Goal: Task Accomplishment & Management: Manage account settings

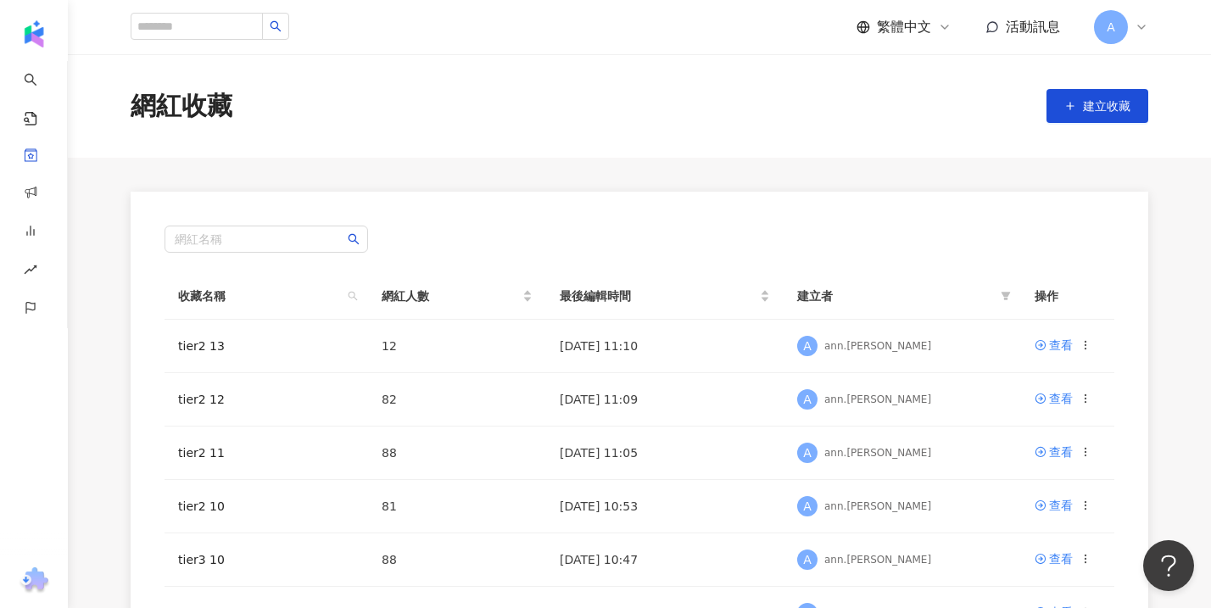
click at [1147, 34] on div "A" at bounding box center [1121, 27] width 54 height 34
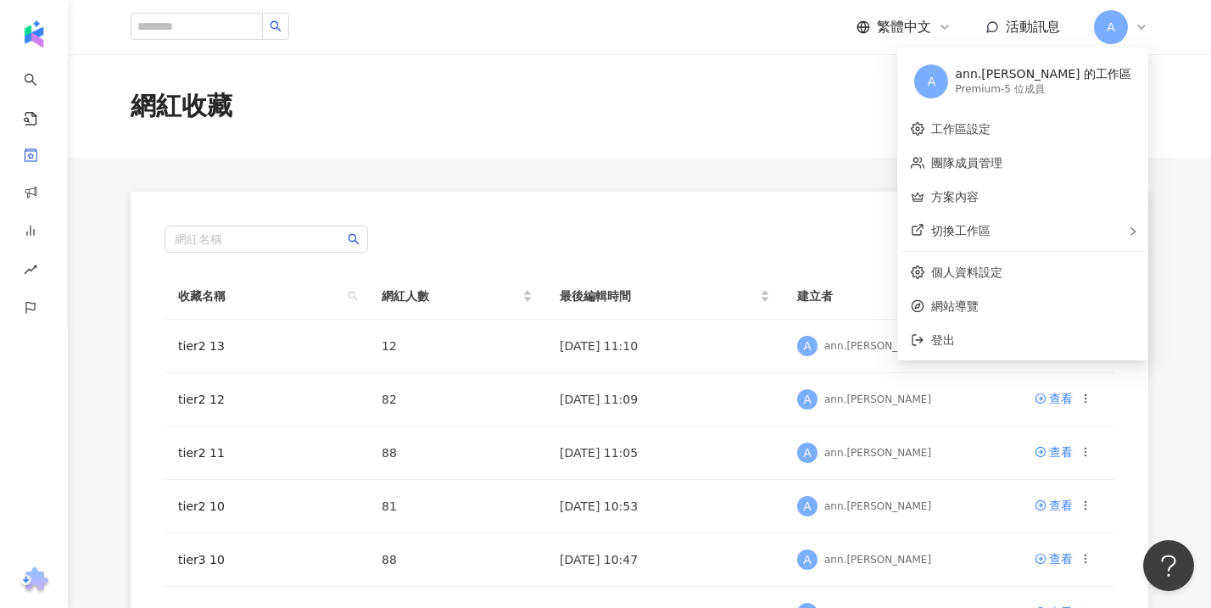
click at [1094, 85] on div "Premium - 5 位成員" at bounding box center [1043, 89] width 176 height 14
click at [991, 131] on link "工作區設定" at bounding box center [960, 129] width 59 height 14
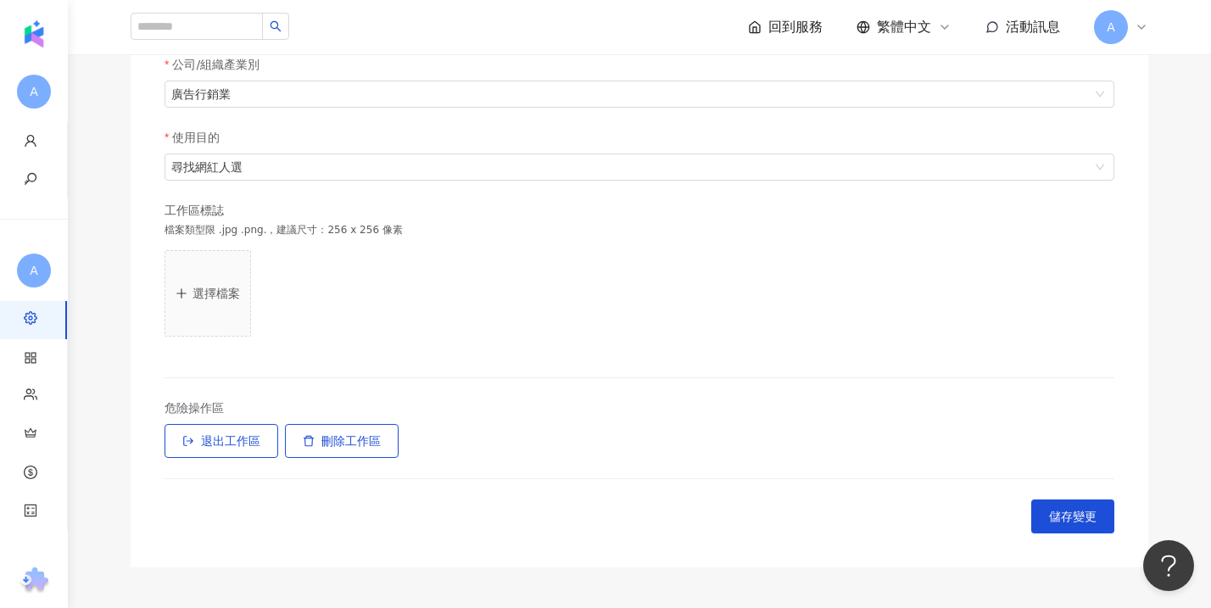
scroll to position [467, 0]
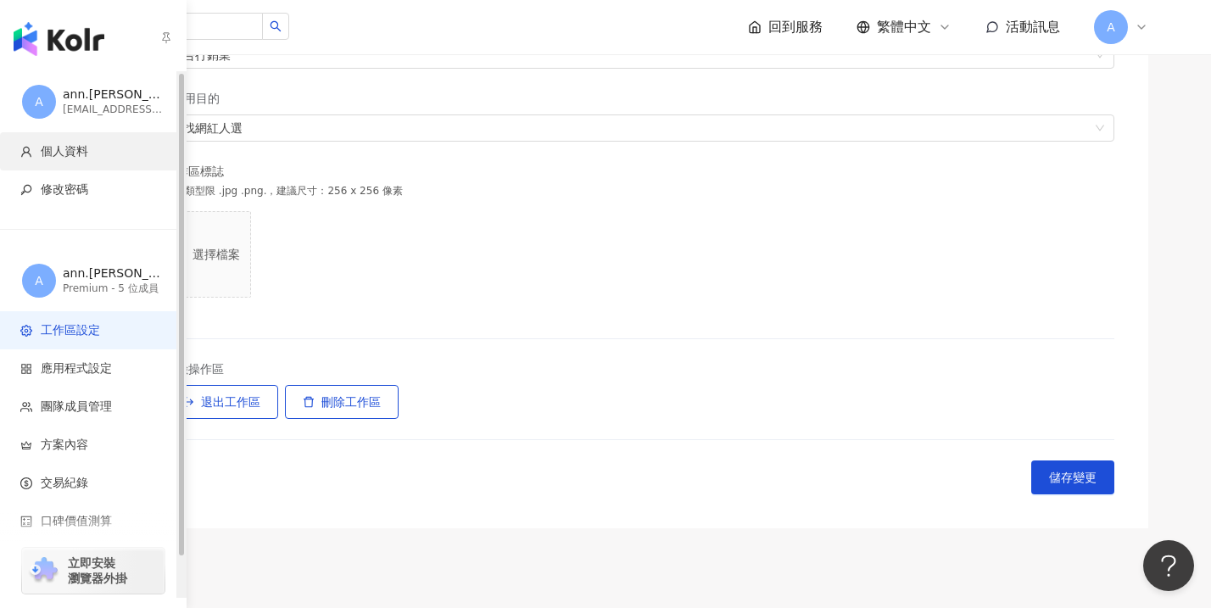
click at [66, 149] on span "個人資料" at bounding box center [64, 151] width 47 height 17
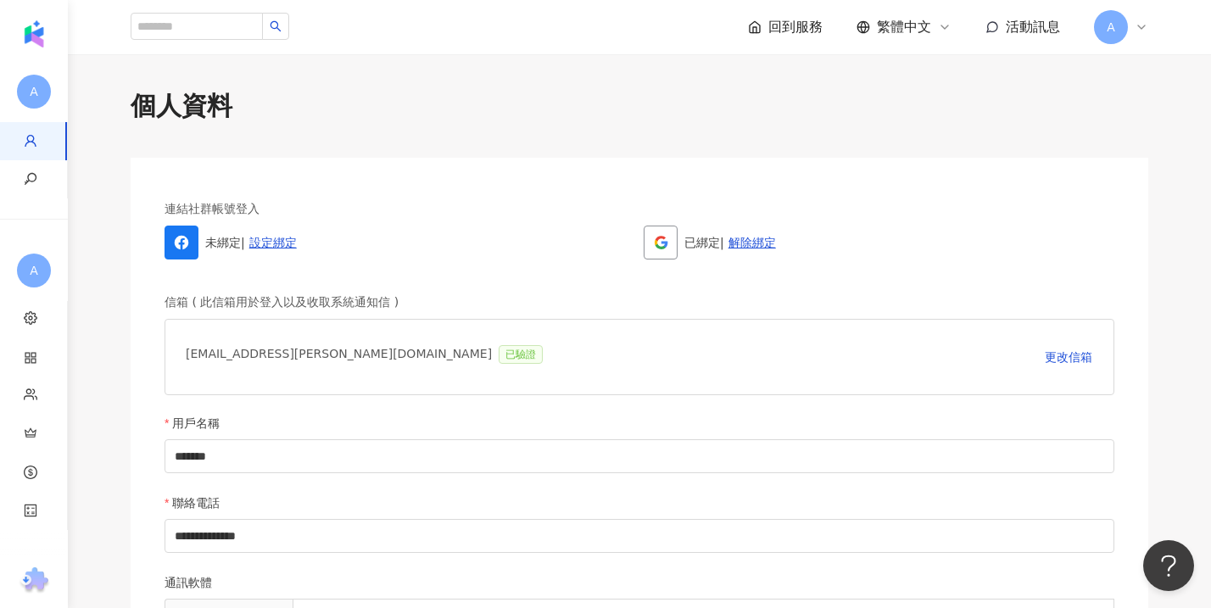
click at [760, 33] on icon at bounding box center [755, 27] width 14 height 14
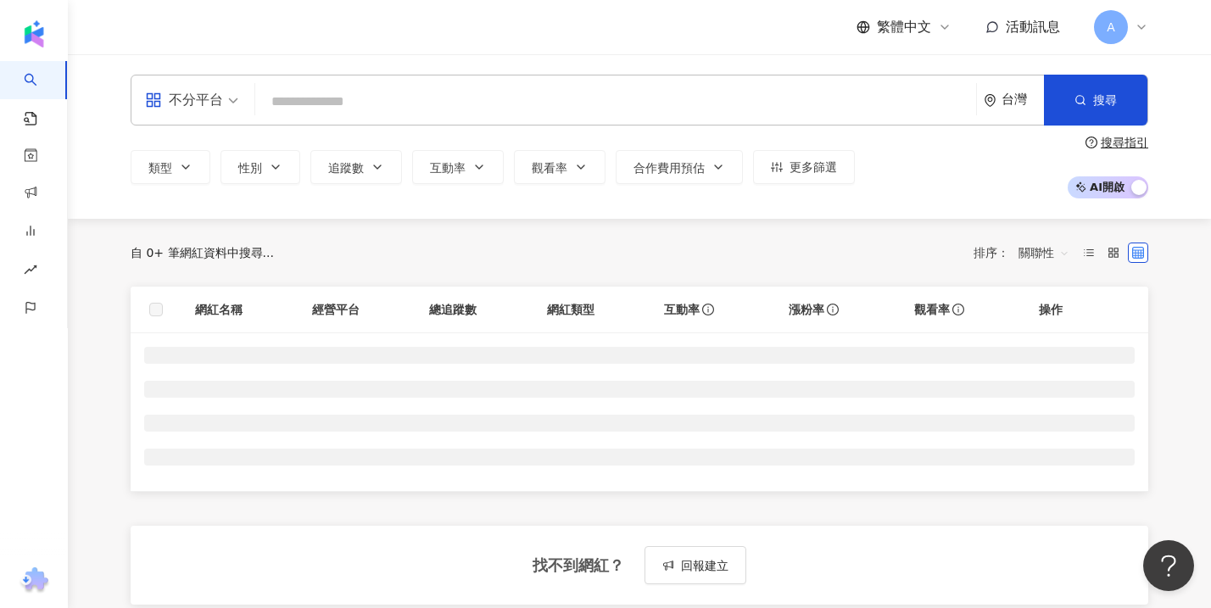
click at [795, 29] on div "繁體中文 活動訊息 A" at bounding box center [640, 27] width 1018 height 54
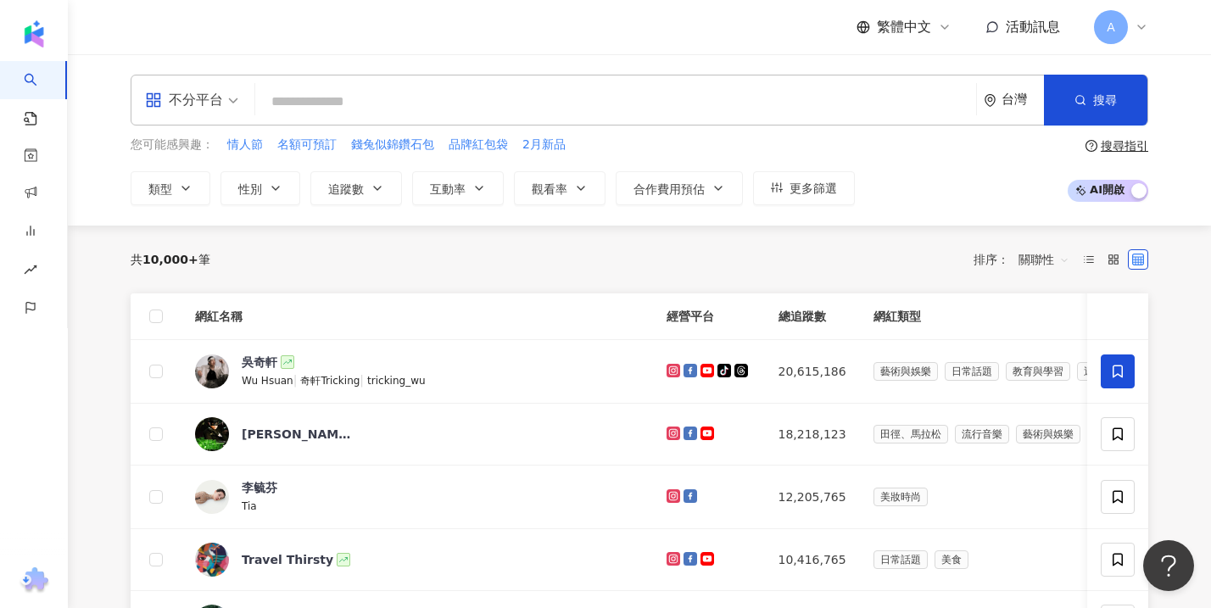
click at [1122, 33] on span "A" at bounding box center [1111, 27] width 34 height 34
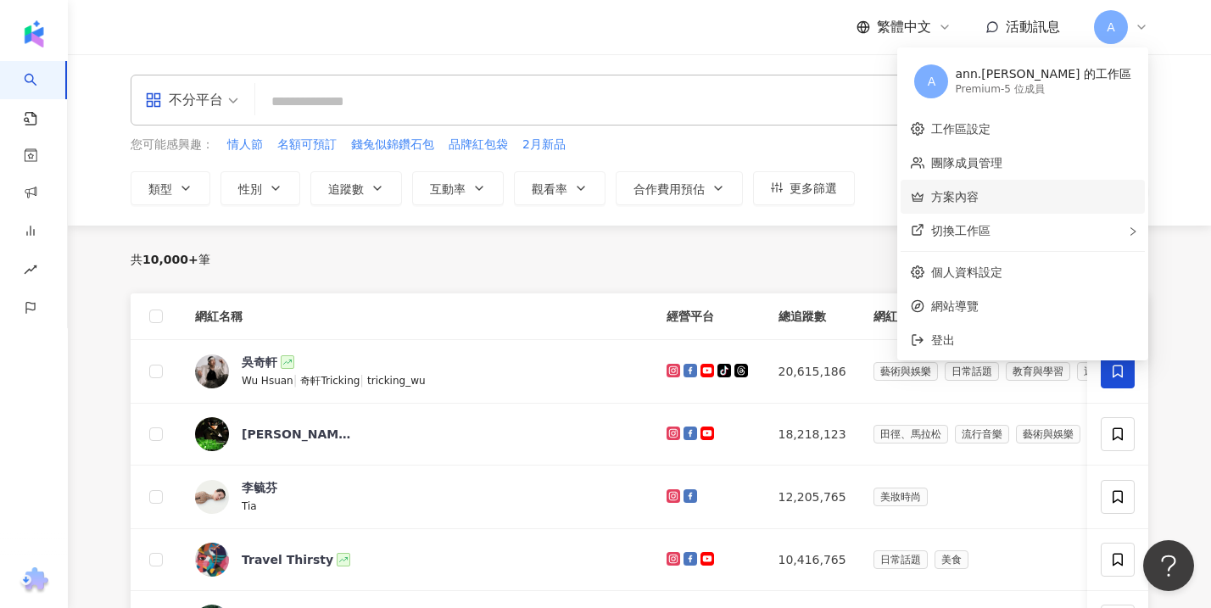
click at [979, 198] on link "方案內容" at bounding box center [954, 197] width 47 height 14
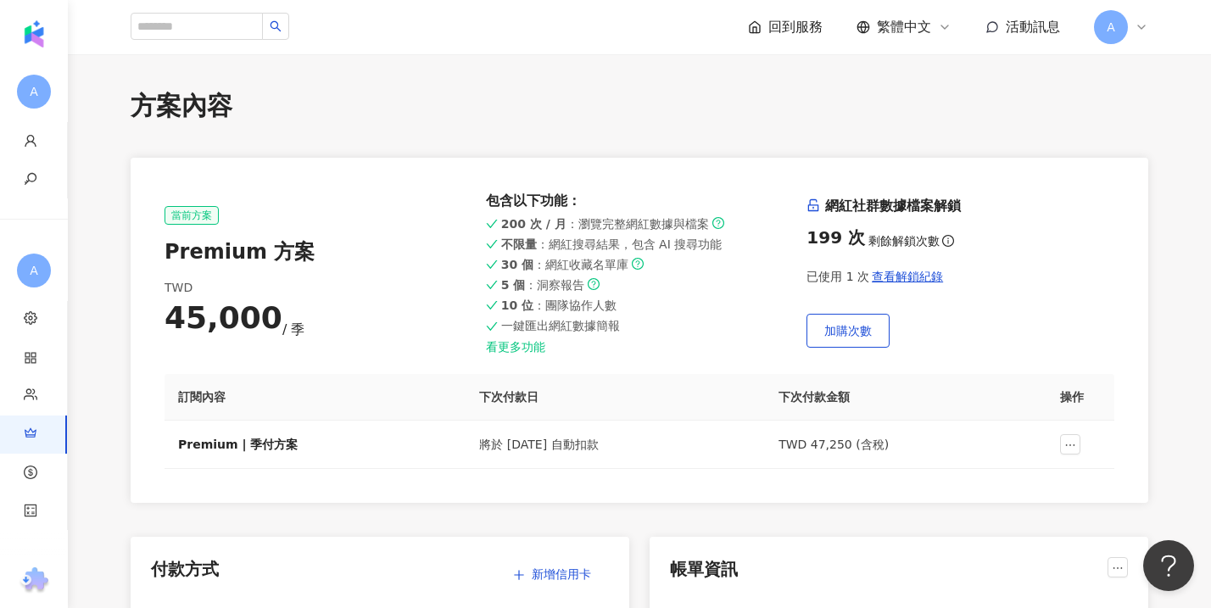
click at [542, 344] on link "看更多功能" at bounding box center [640, 347] width 308 height 14
